Goal: Information Seeking & Learning: Get advice/opinions

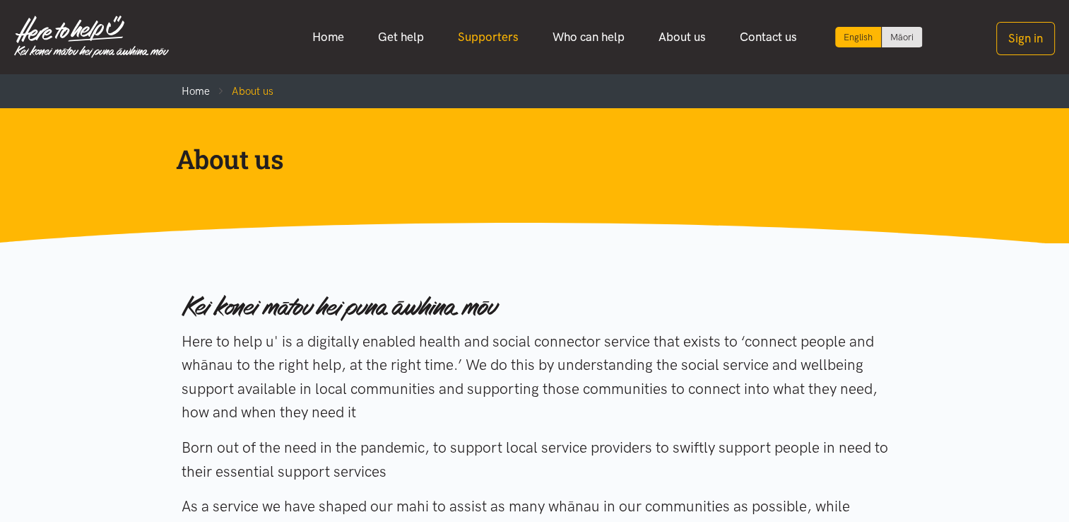
click at [495, 34] on link "Supporters" at bounding box center [488, 37] width 95 height 30
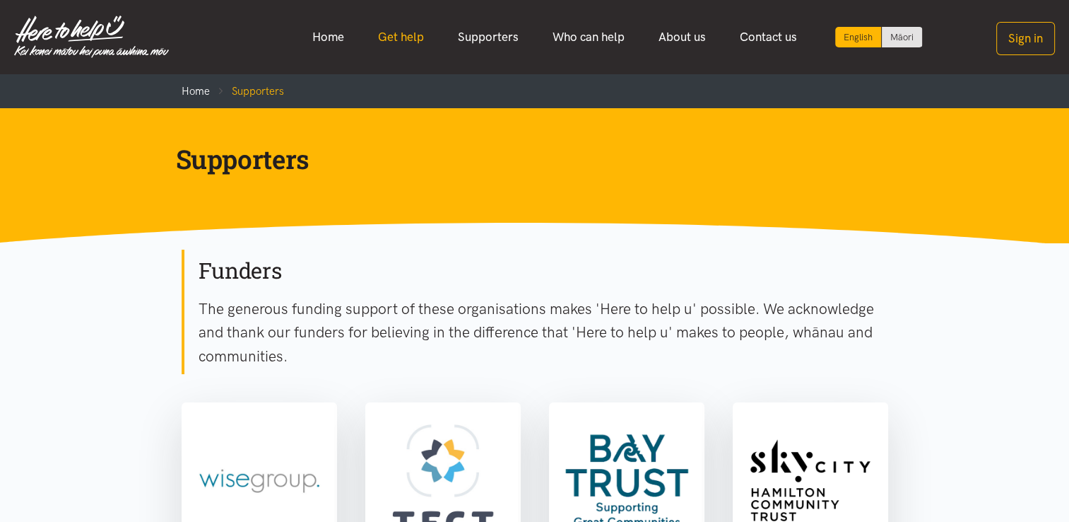
click at [406, 36] on link "Get help" at bounding box center [401, 37] width 80 height 30
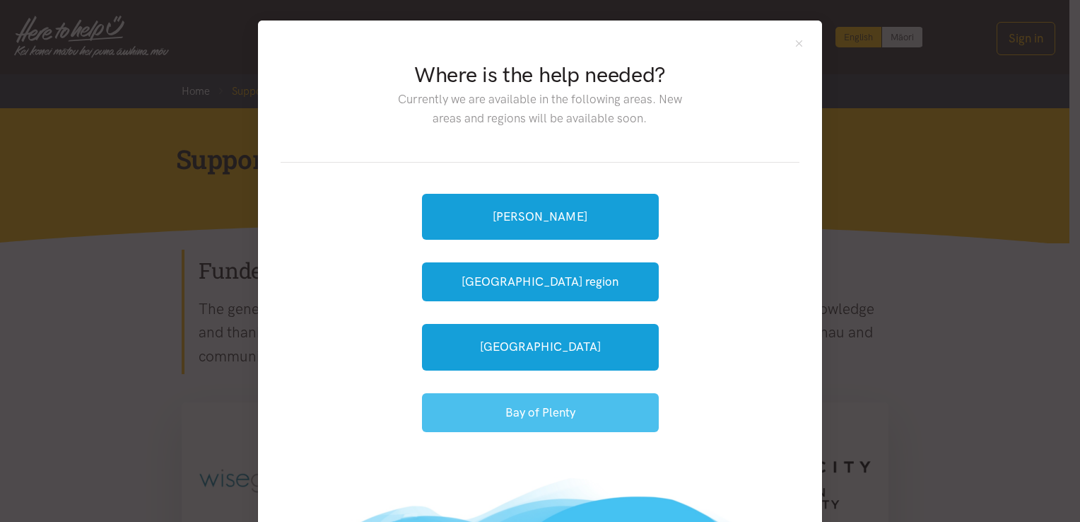
click at [502, 409] on button "Bay of Plenty" at bounding box center [540, 412] width 237 height 39
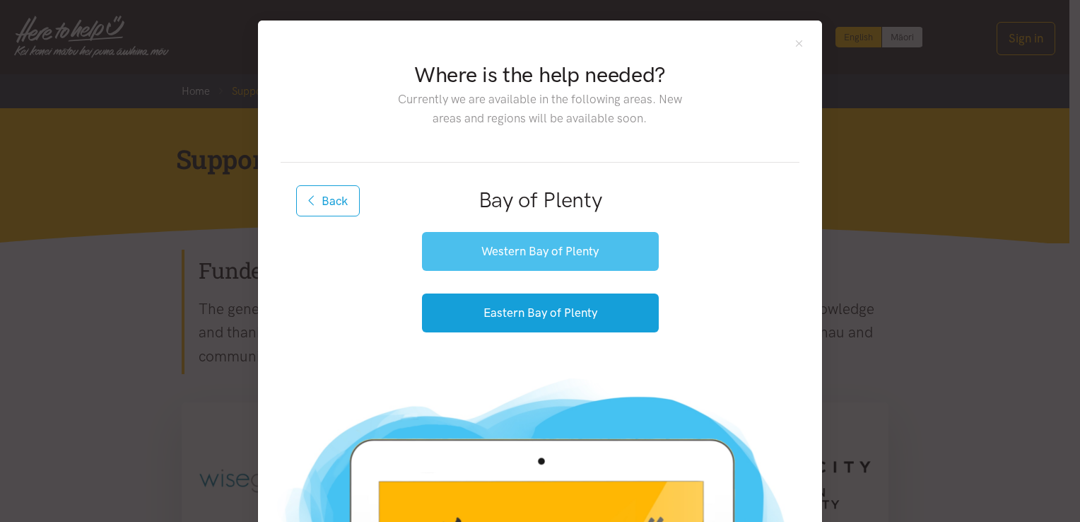
click at [530, 247] on button "Western Bay of Plenty" at bounding box center [540, 251] width 237 height 39
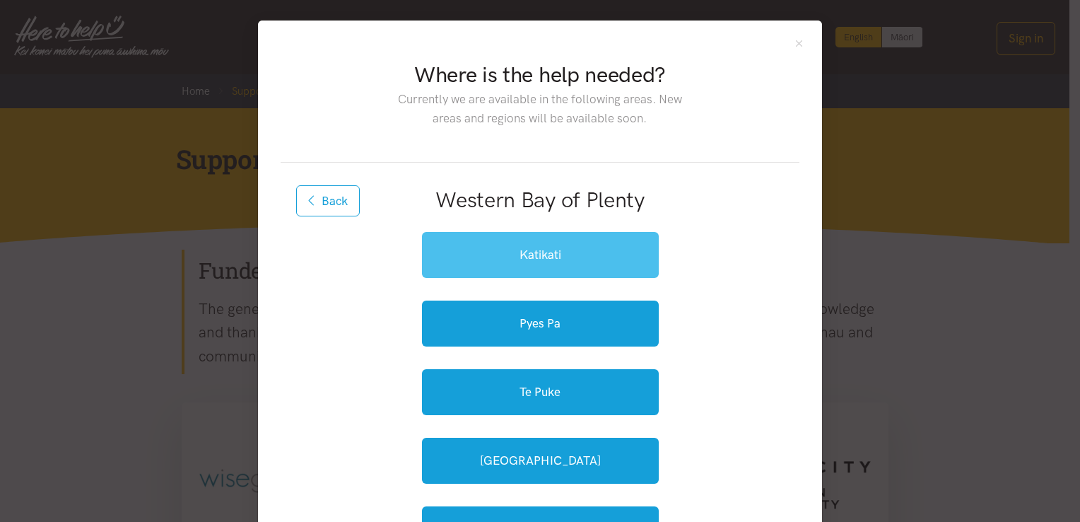
click at [540, 265] on link "Katikati" at bounding box center [540, 255] width 237 height 46
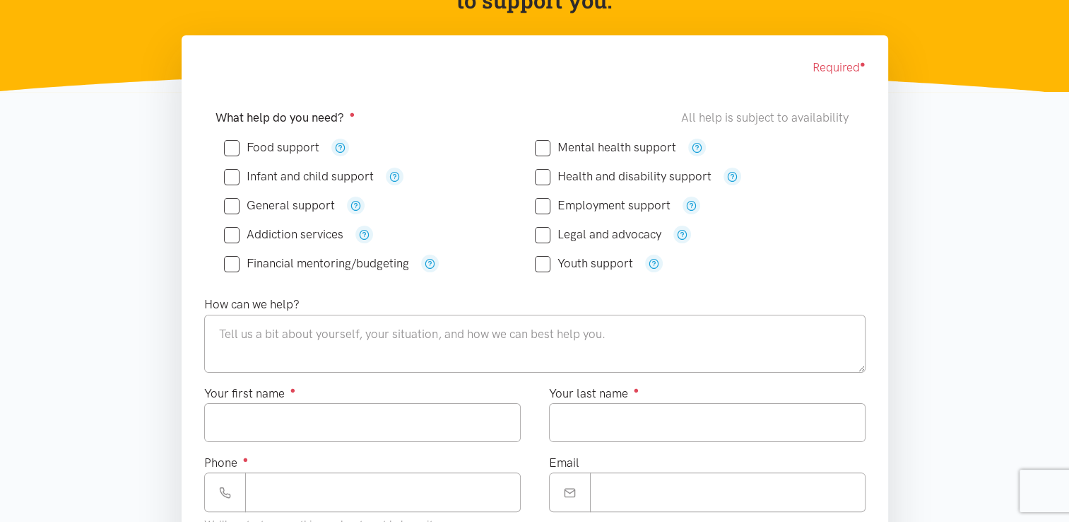
scroll to position [205, 0]
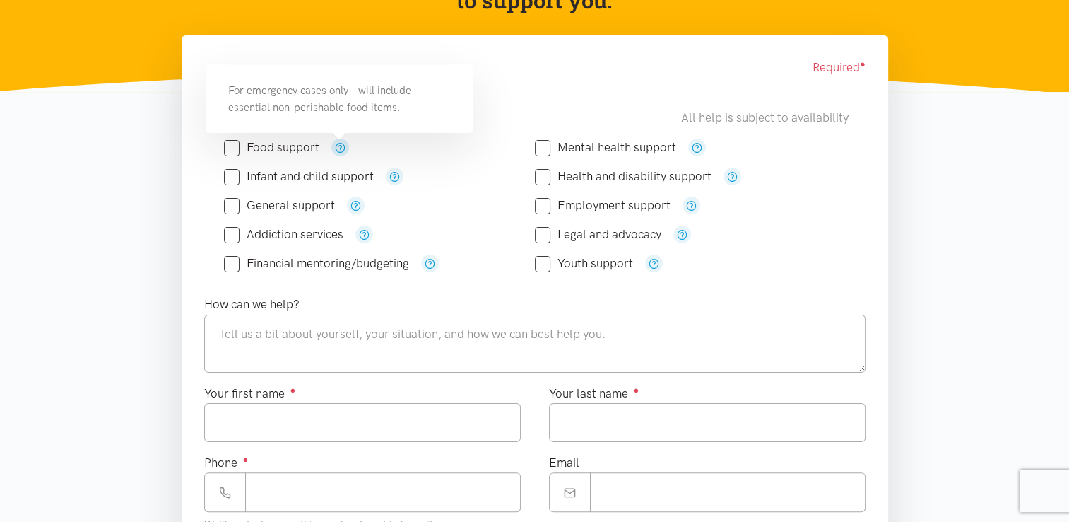
click at [339, 146] on icon "button" at bounding box center [340, 147] width 11 height 11
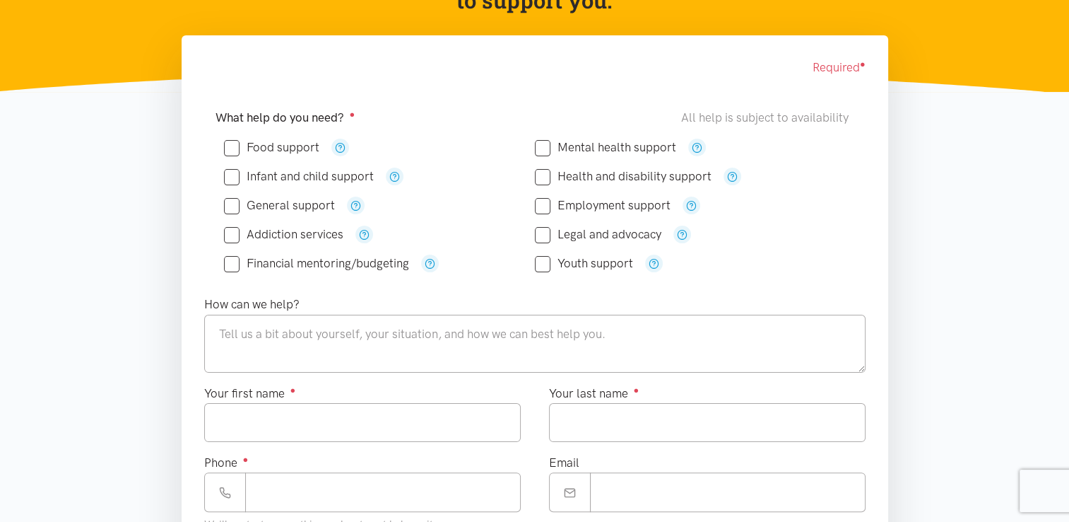
click at [450, 199] on div "General support" at bounding box center [379, 205] width 311 height 18
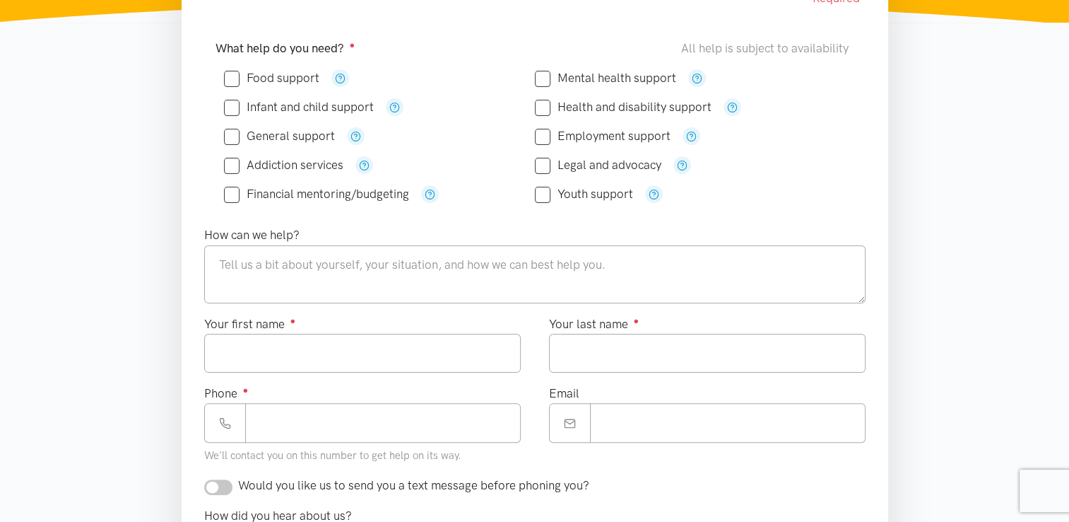
scroll to position [276, 0]
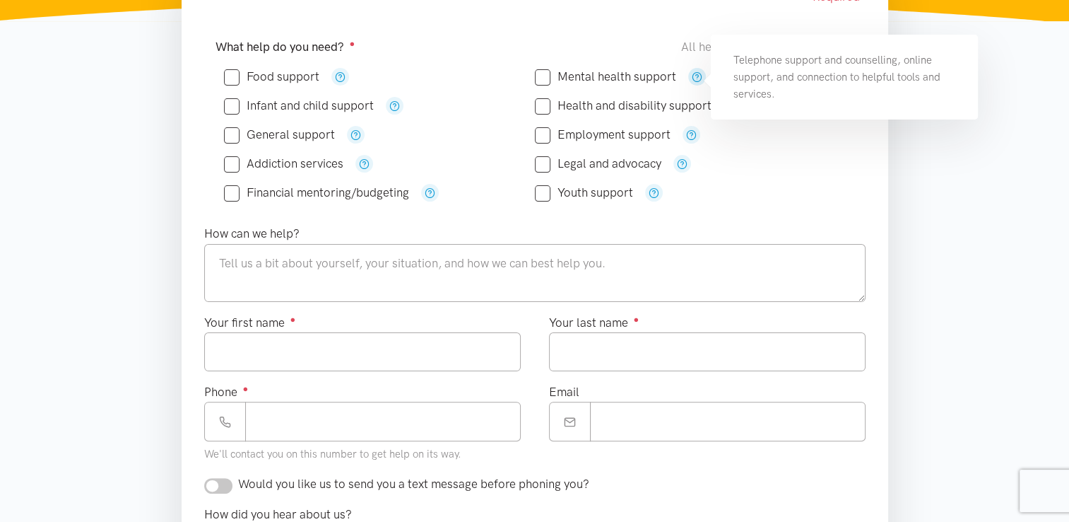
click at [693, 78] on icon "button" at bounding box center [697, 76] width 11 height 11
click at [719, 194] on div "Youth support" at bounding box center [690, 193] width 311 height 18
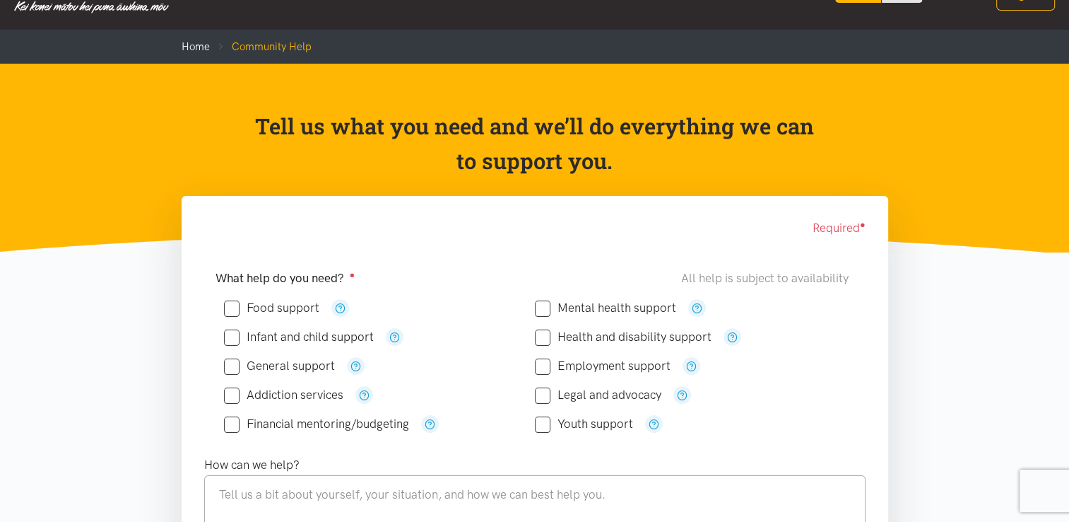
scroll to position [0, 0]
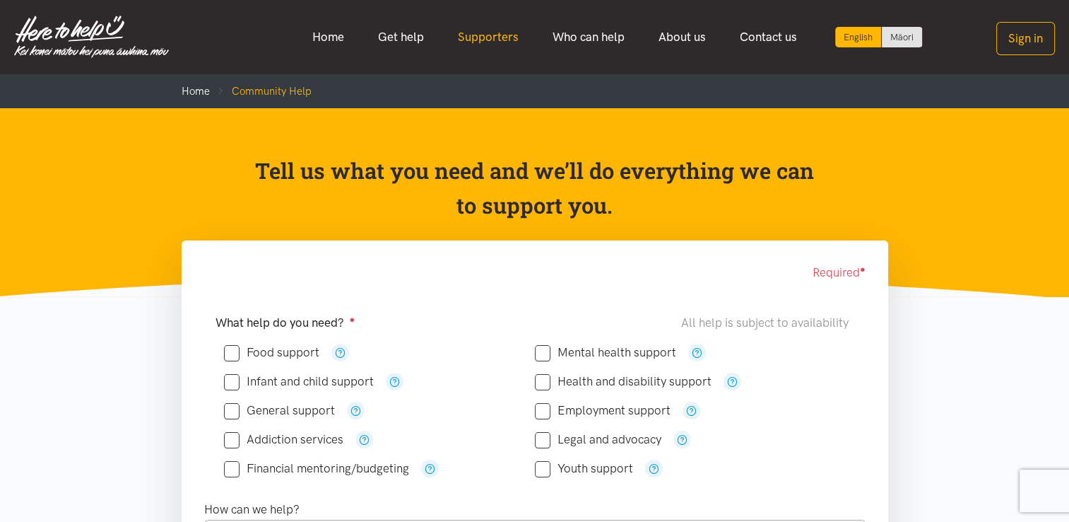
click at [498, 40] on link "Supporters" at bounding box center [488, 37] width 95 height 30
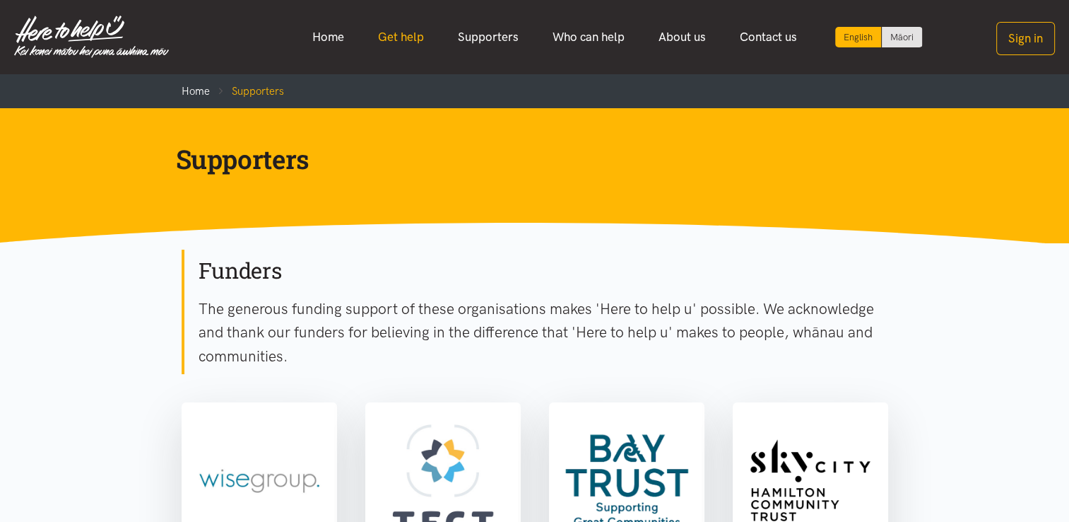
click at [410, 38] on link "Get help" at bounding box center [401, 37] width 80 height 30
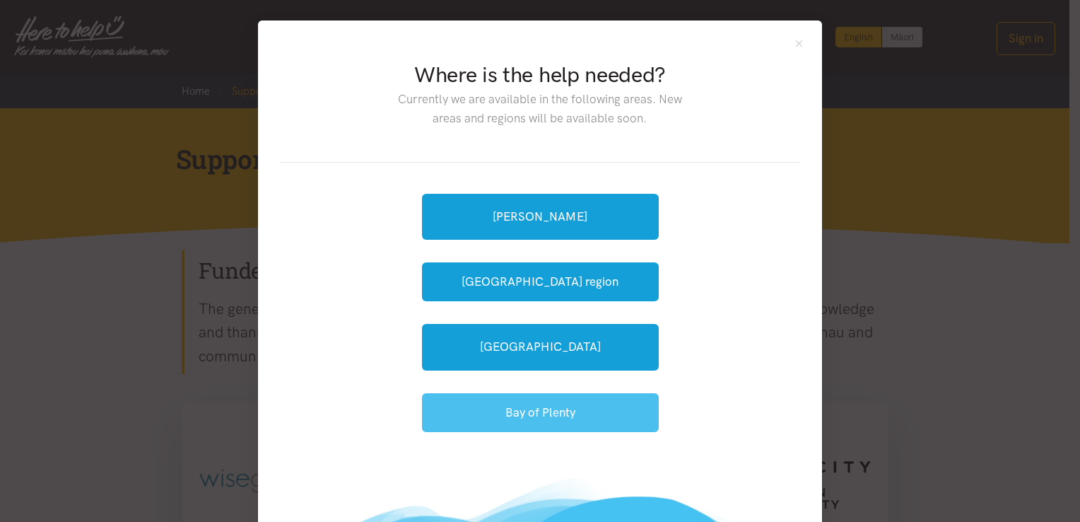
click at [467, 428] on button "Bay of Plenty" at bounding box center [540, 412] width 237 height 39
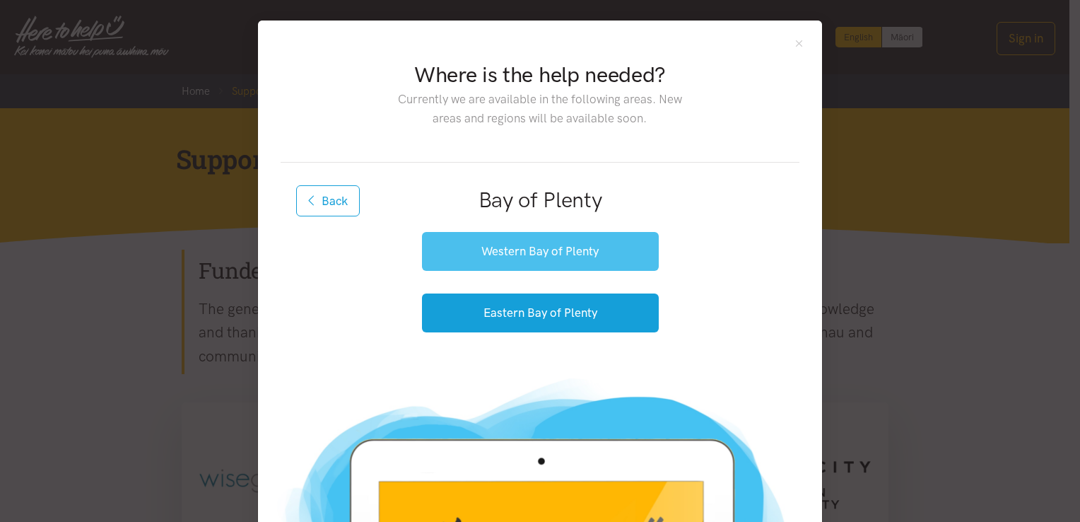
click at [506, 247] on button "Western Bay of Plenty" at bounding box center [540, 251] width 237 height 39
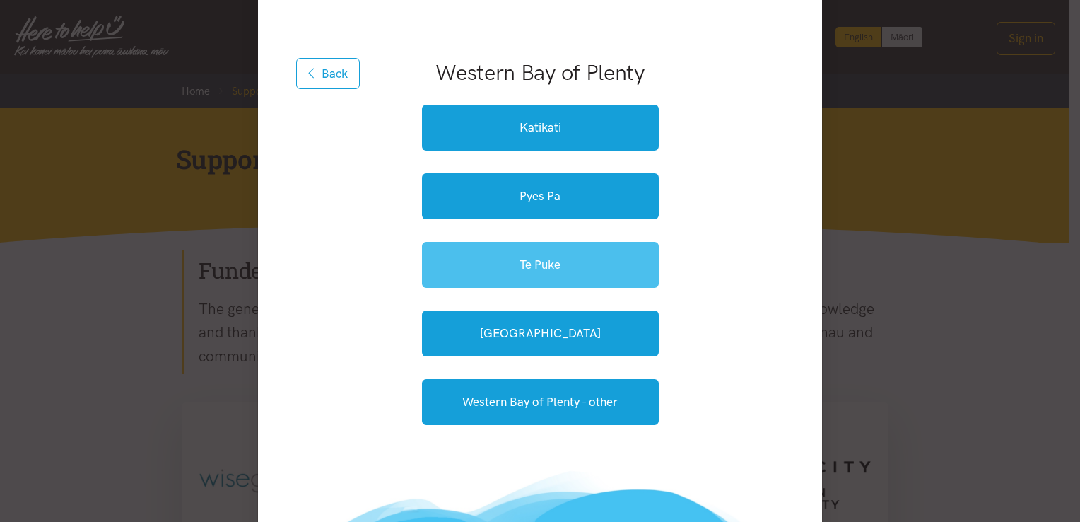
scroll to position [127, 0]
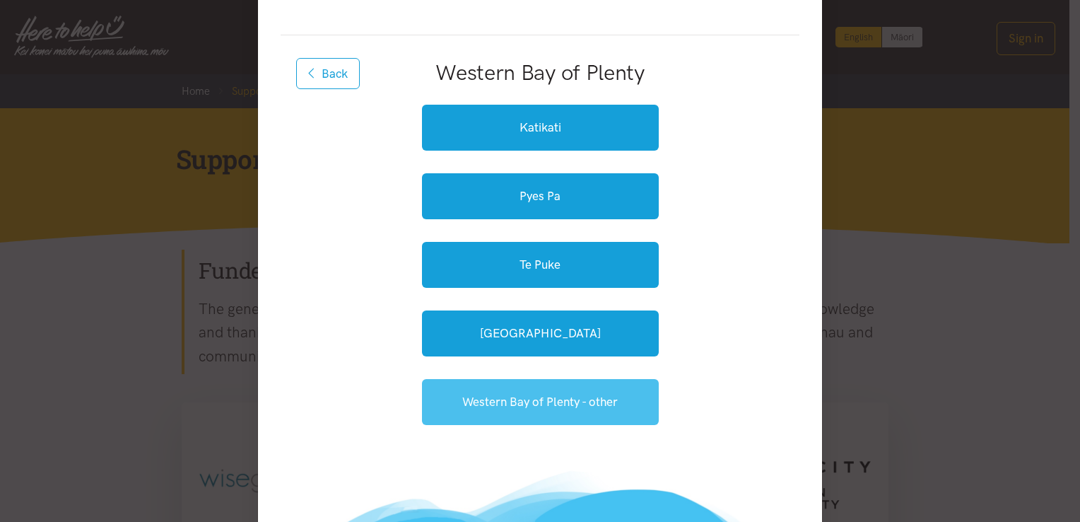
click at [480, 394] on link "Western Bay of Plenty - other" at bounding box center [540, 402] width 237 height 46
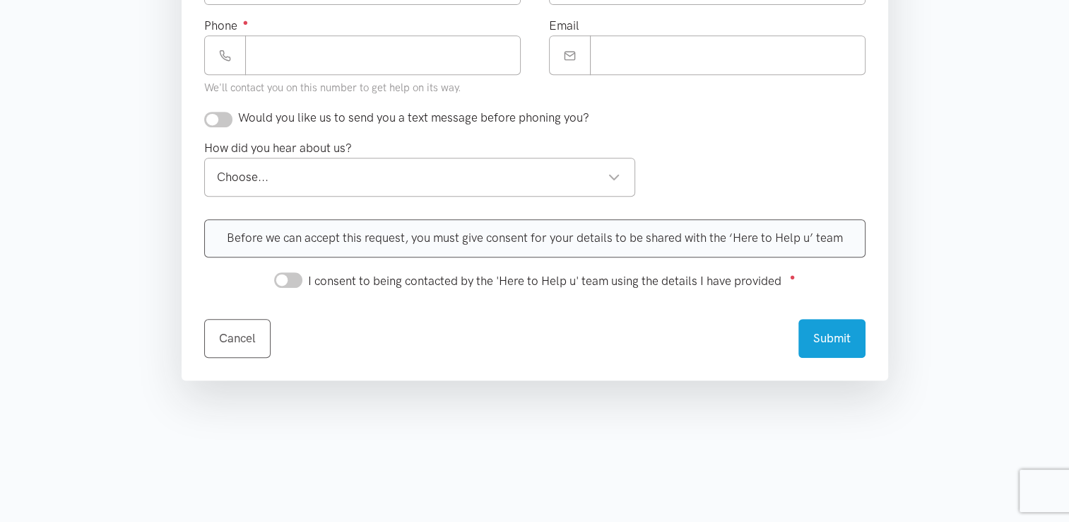
scroll to position [639, 0]
click at [613, 185] on div "Choose..." at bounding box center [419, 179] width 404 height 19
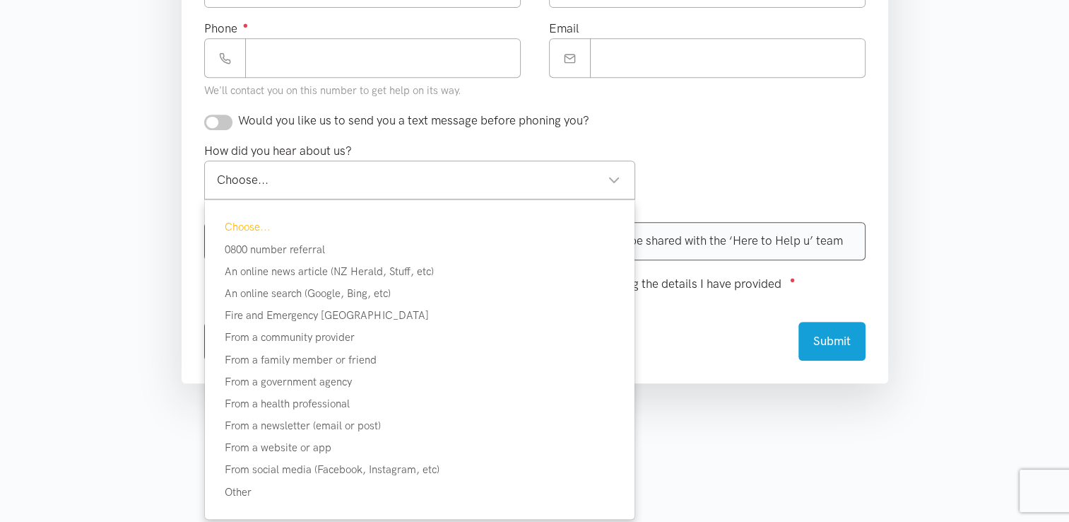
click at [613, 185] on div "Choose..." at bounding box center [419, 179] width 404 height 19
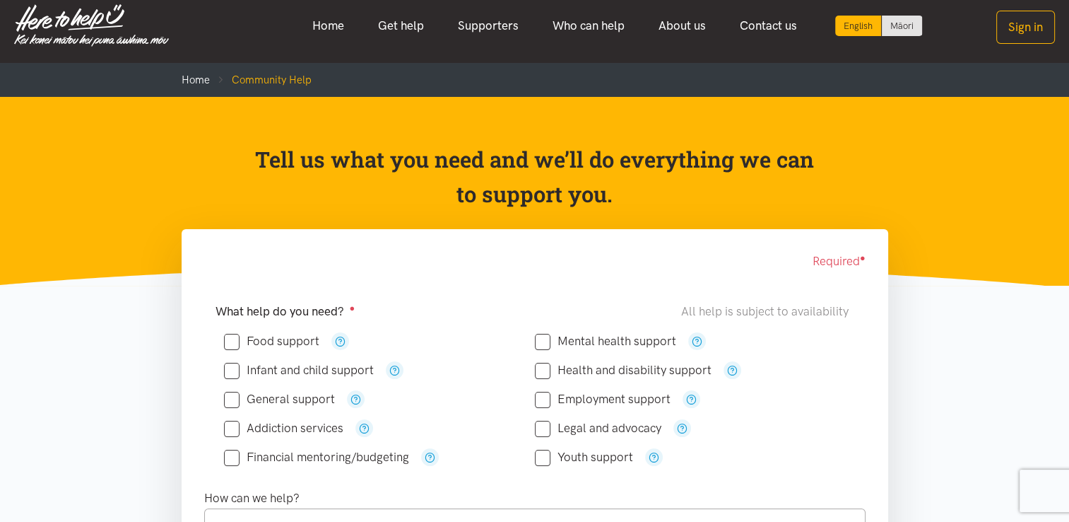
scroll to position [0, 0]
